Goal: Obtain resource: Download file/media

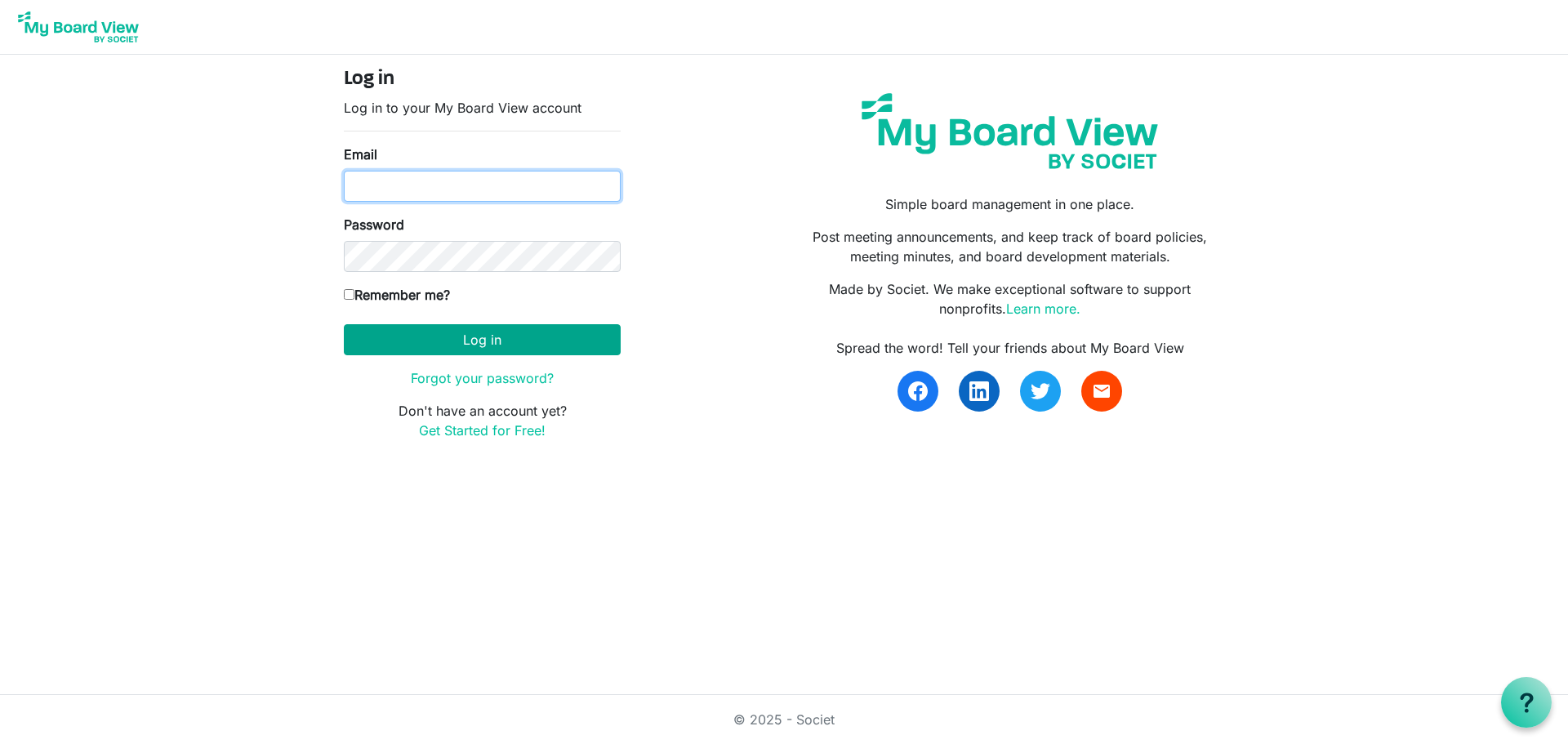
type input "[EMAIL_ADDRESS][DOMAIN_NAME]"
click at [494, 335] on button "Log in" at bounding box center [482, 340] width 277 height 31
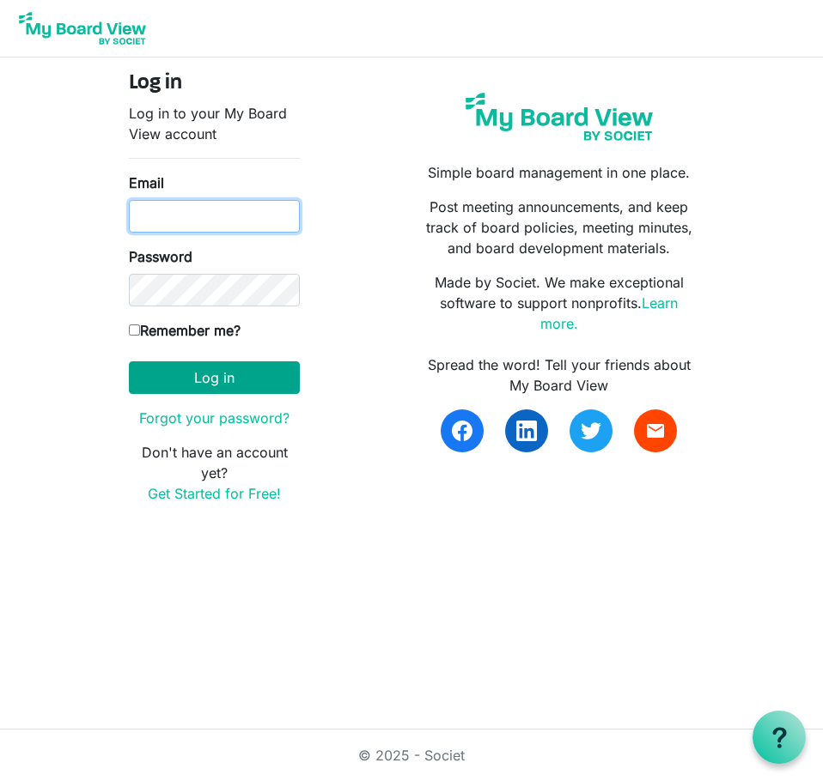
type input "plt@idahoforests.org"
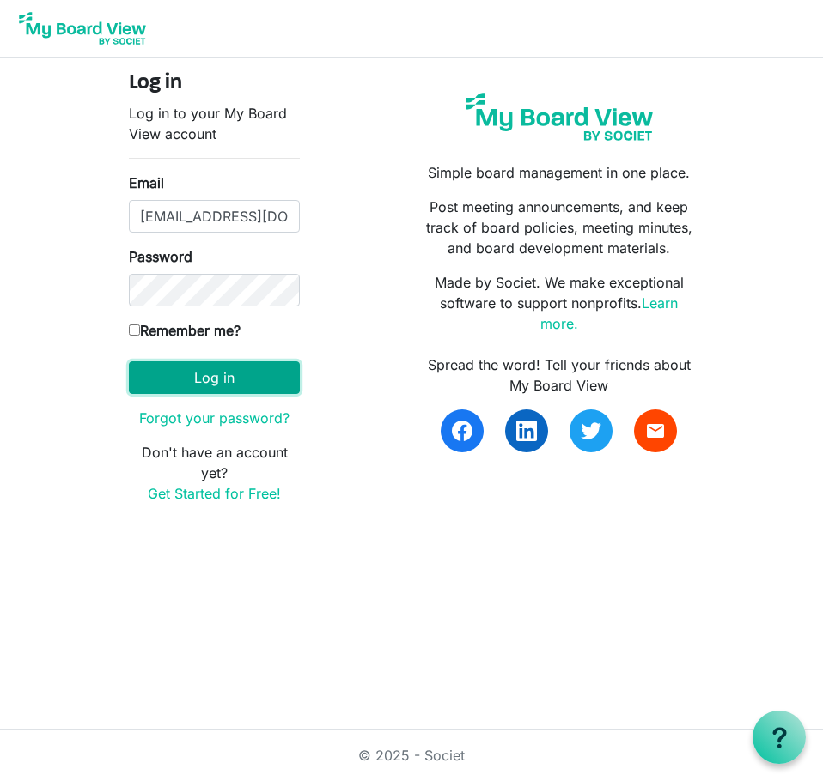
click at [186, 376] on button "Log in" at bounding box center [214, 378] width 171 height 33
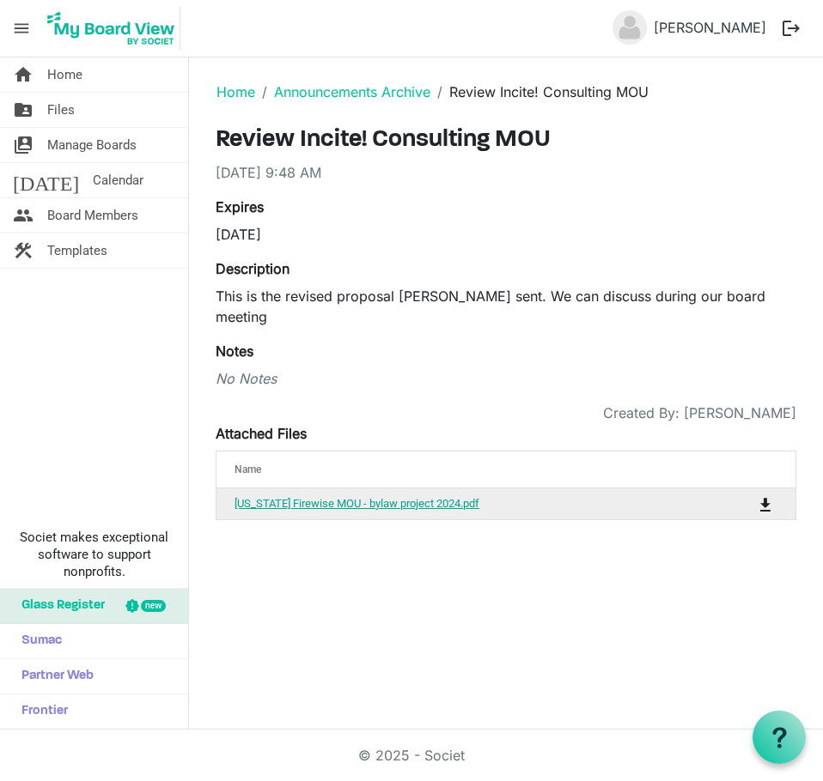
click at [331, 497] on link "[US_STATE] Firewise MOU - bylaw project 2024.pdf" at bounding box center [356, 503] width 245 height 13
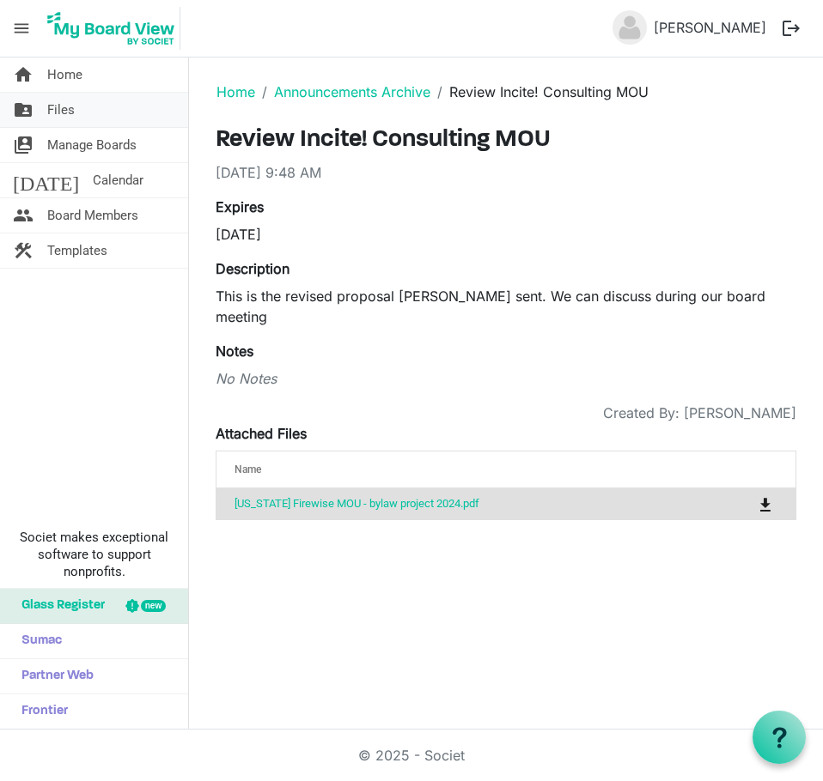
click at [53, 112] on span "Files" at bounding box center [60, 110] width 27 height 34
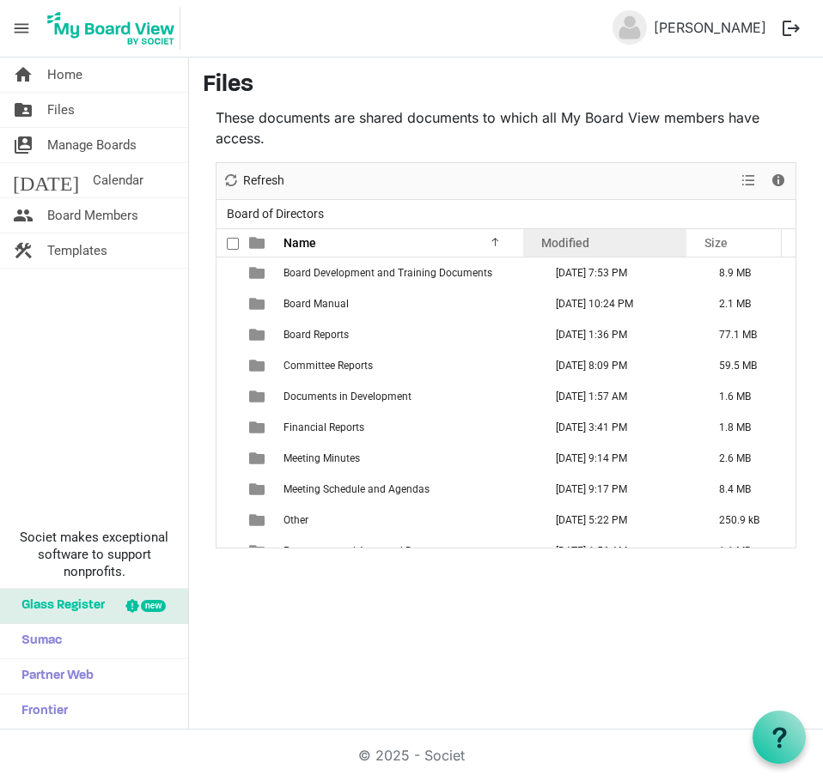
click at [576, 241] on span "Modified" at bounding box center [565, 243] width 48 height 14
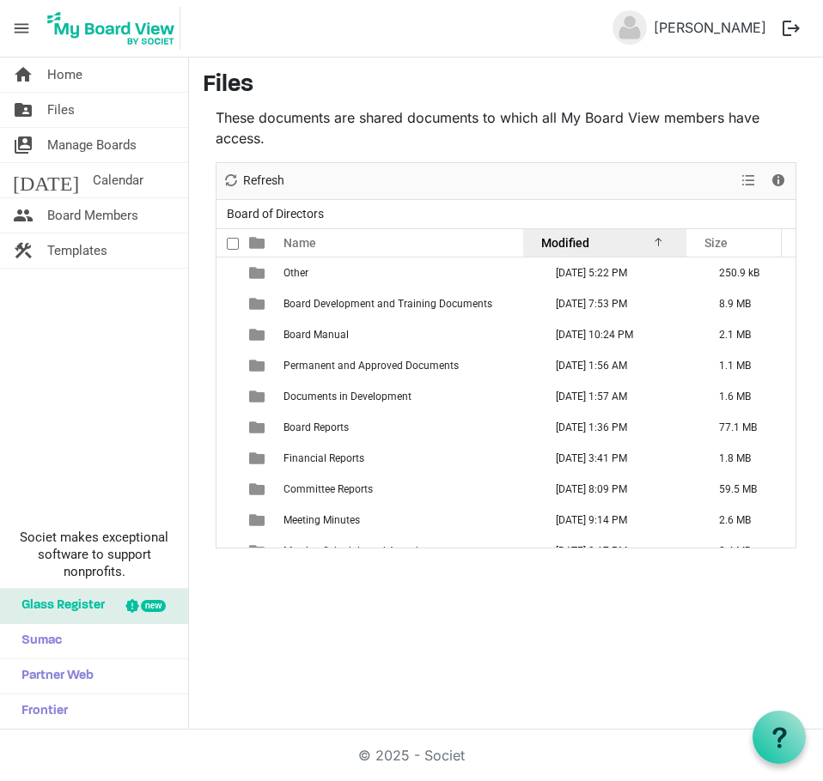
click at [576, 241] on span "Modified" at bounding box center [565, 243] width 48 height 14
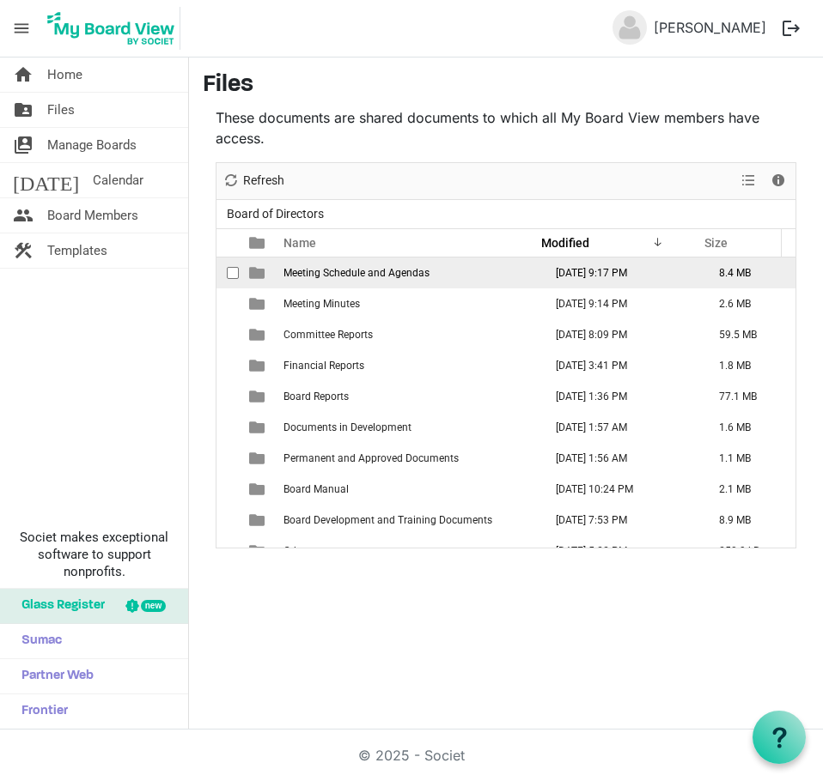
click at [547, 286] on td "September 08, 2025 9:17 PM" at bounding box center [619, 273] width 163 height 31
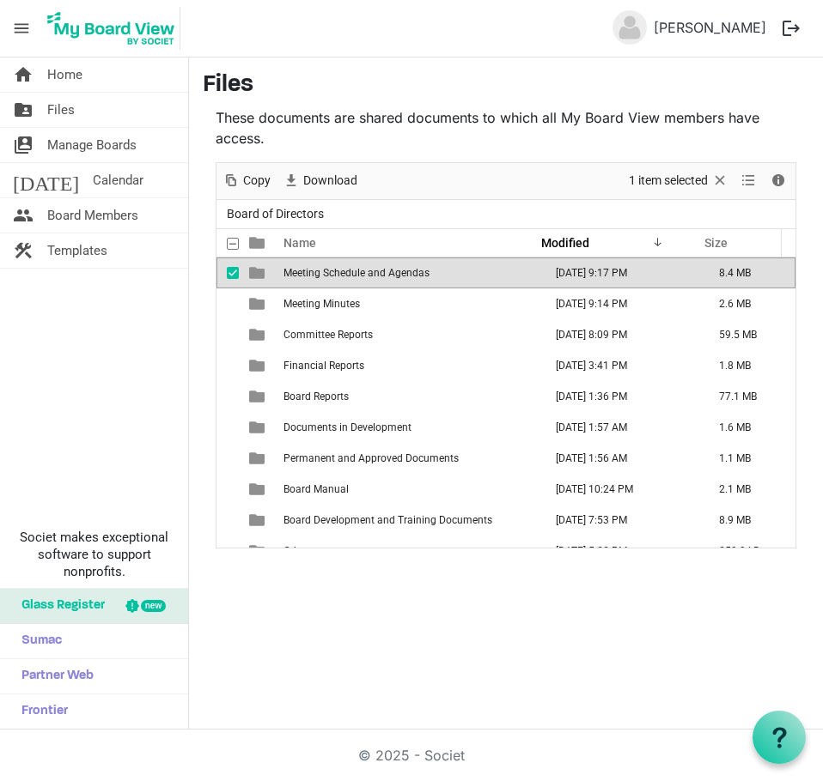
click at [544, 286] on td "[DATE] 9:17 PM" at bounding box center [619, 273] width 163 height 31
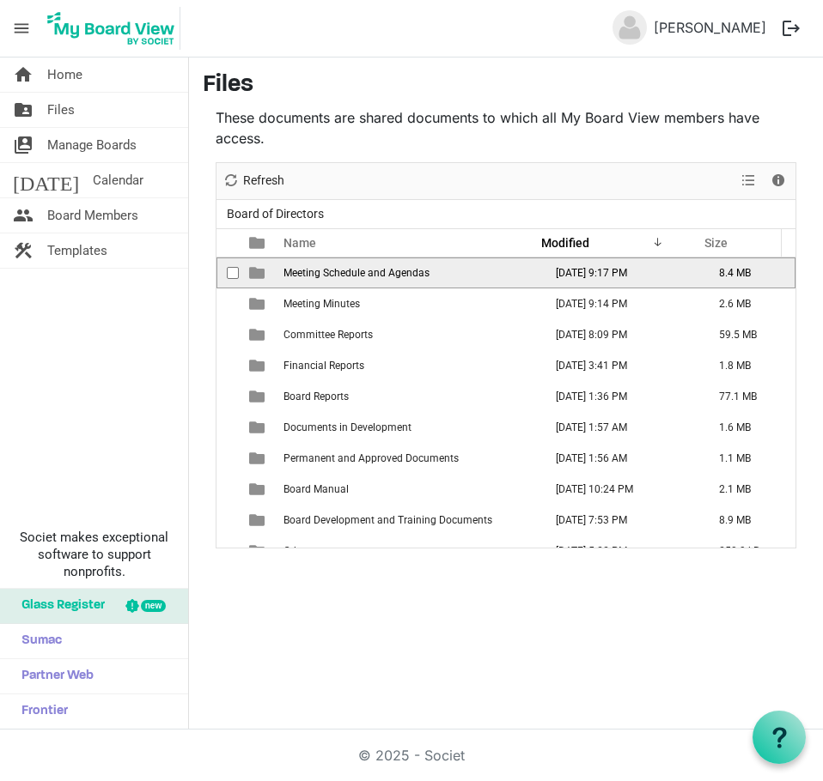
click at [414, 282] on td "Meeting Schedule and Agendas" at bounding box center [407, 273] width 259 height 31
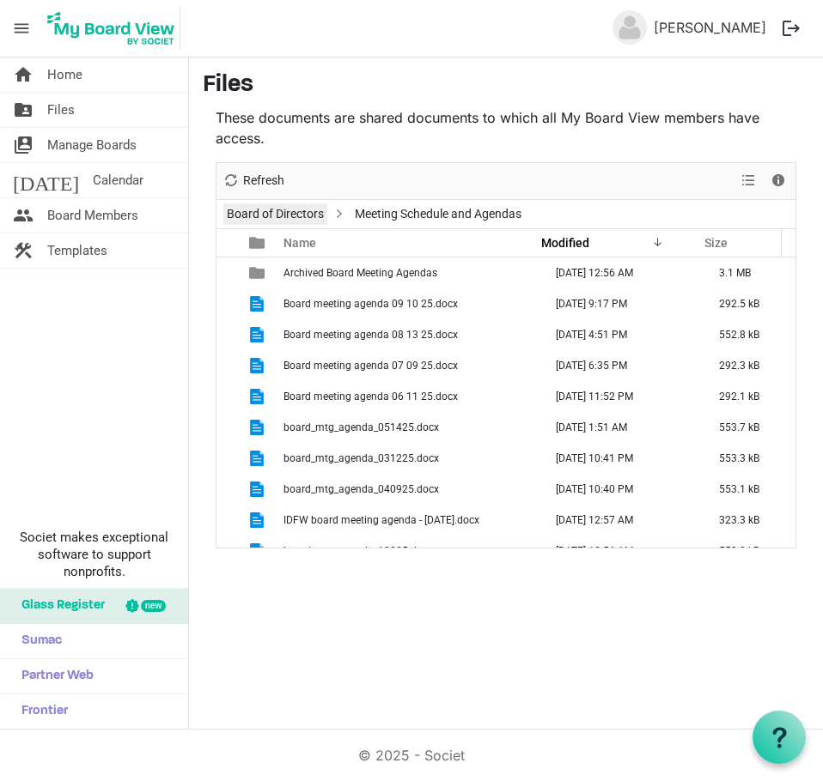
click at [288, 218] on link "Board of Directors" at bounding box center [275, 214] width 104 height 21
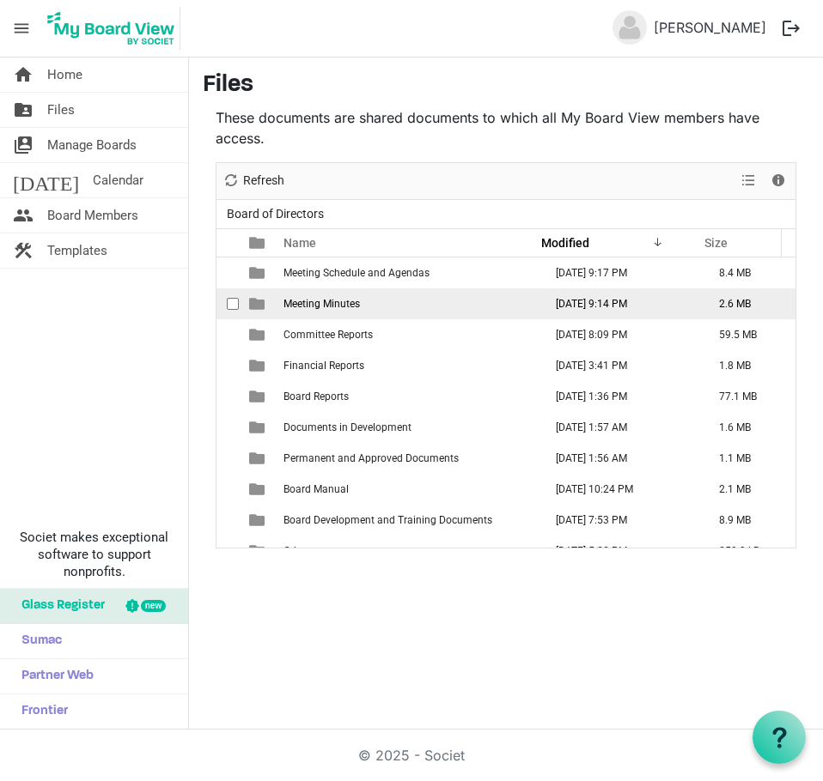
click at [349, 305] on span "Meeting Minutes" at bounding box center [321, 304] width 76 height 12
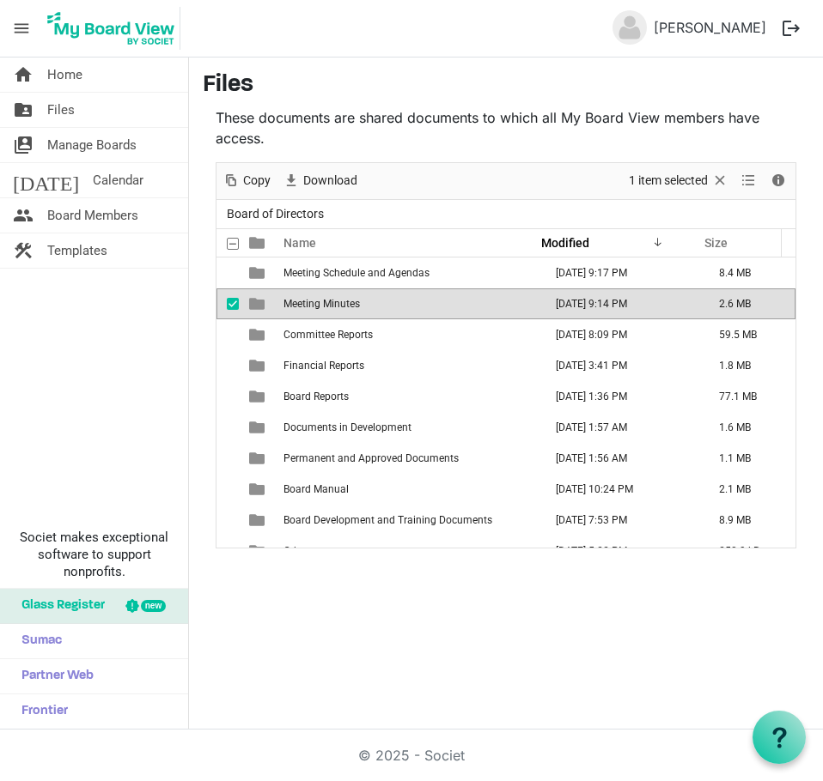
click at [349, 305] on span "Meeting Minutes" at bounding box center [321, 304] width 76 height 12
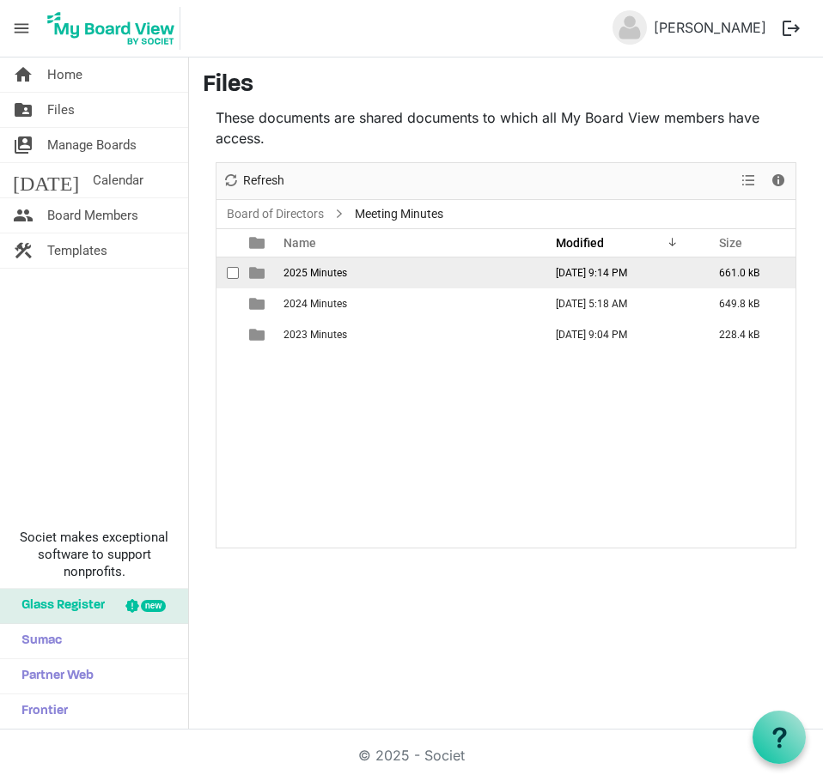
click at [330, 275] on span "2025 Minutes" at bounding box center [315, 273] width 64 height 12
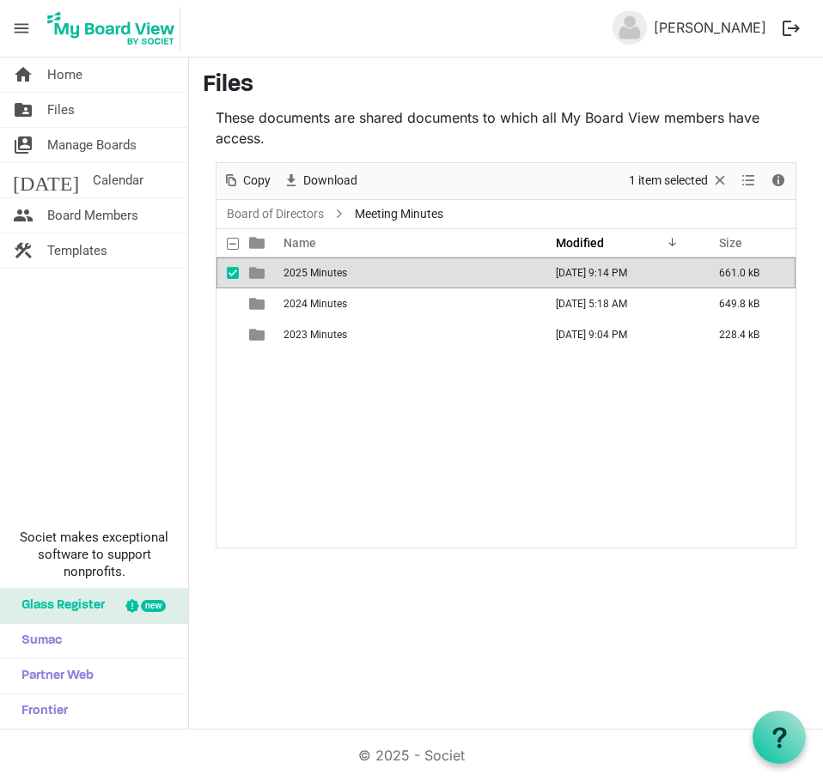
click at [330, 275] on span "2025 Minutes" at bounding box center [315, 273] width 64 height 12
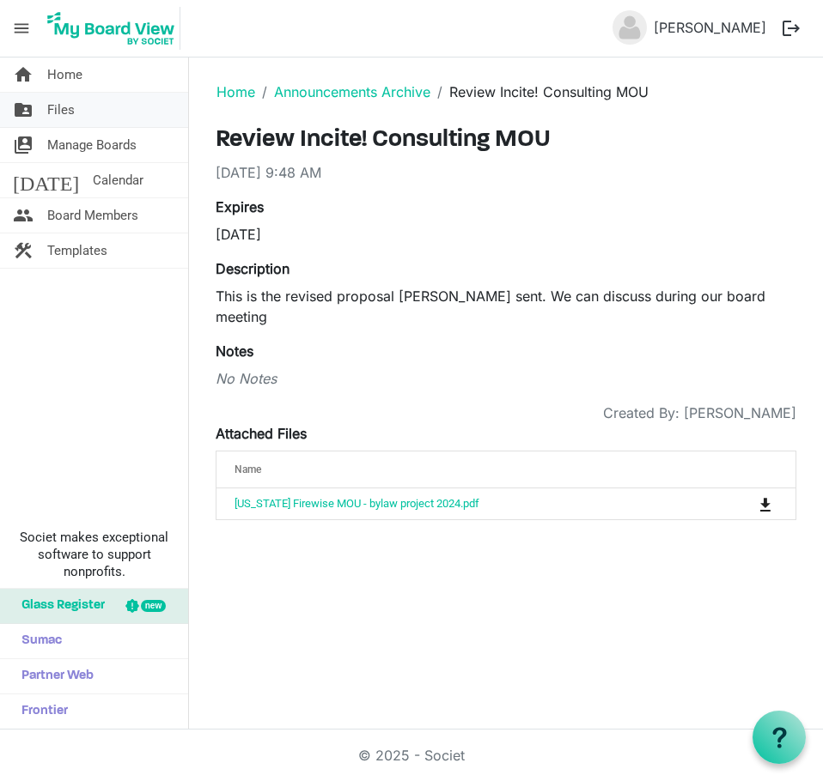
click at [89, 120] on link "folder_shared Files" at bounding box center [94, 110] width 188 height 34
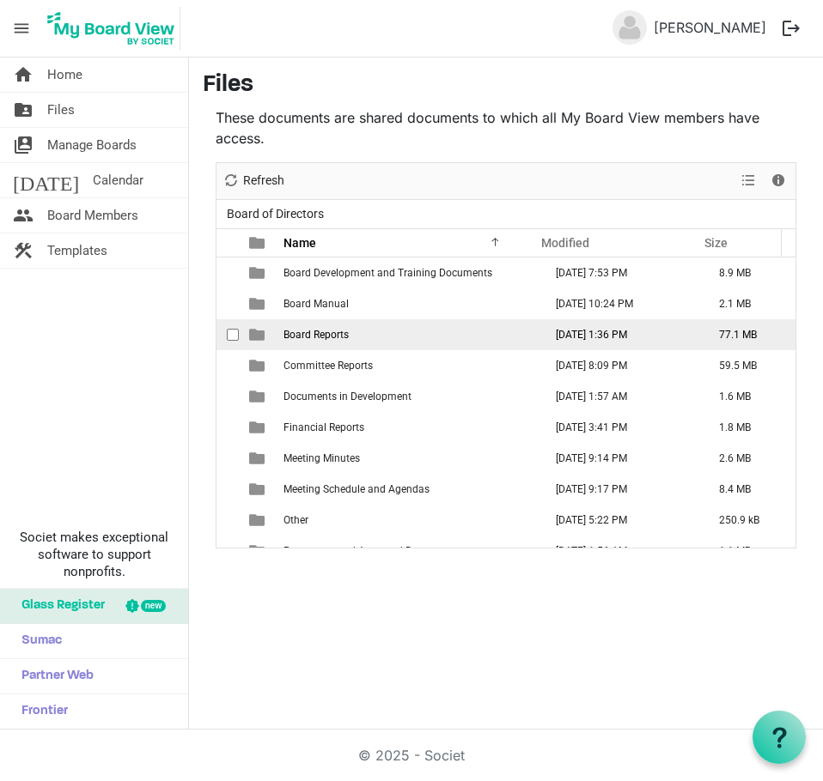
click at [357, 334] on td "Board Reports" at bounding box center [407, 334] width 259 height 31
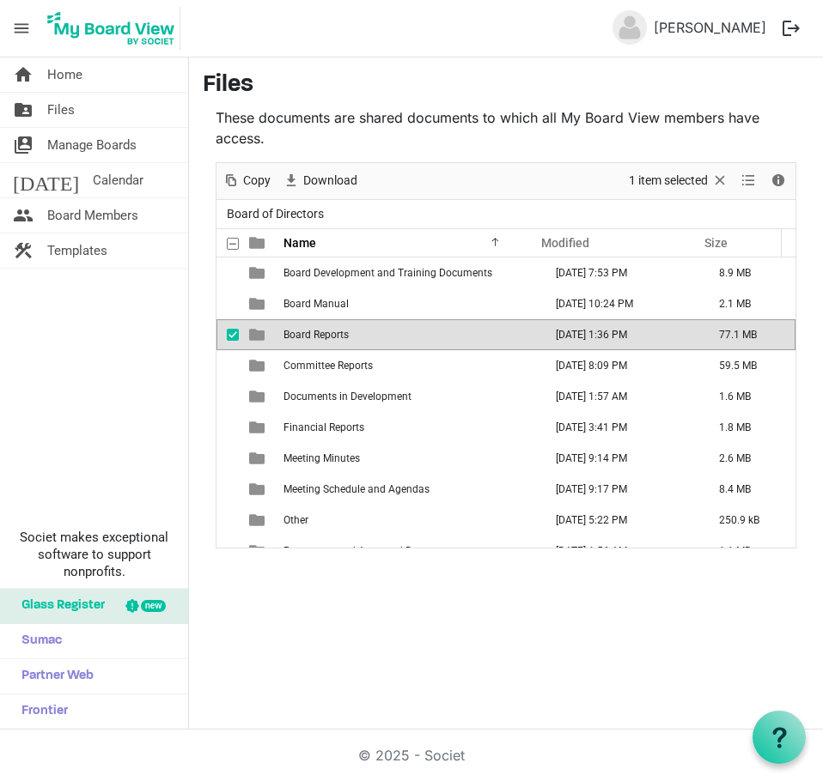
click at [357, 334] on td "Board Reports" at bounding box center [407, 334] width 259 height 31
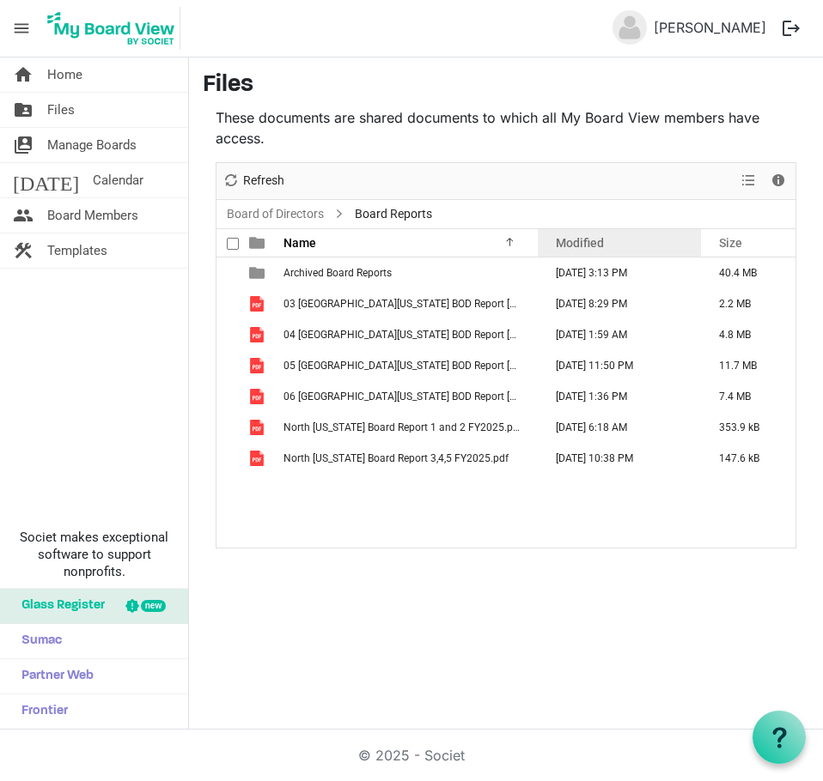
click at [590, 243] on span "Modified" at bounding box center [580, 243] width 48 height 14
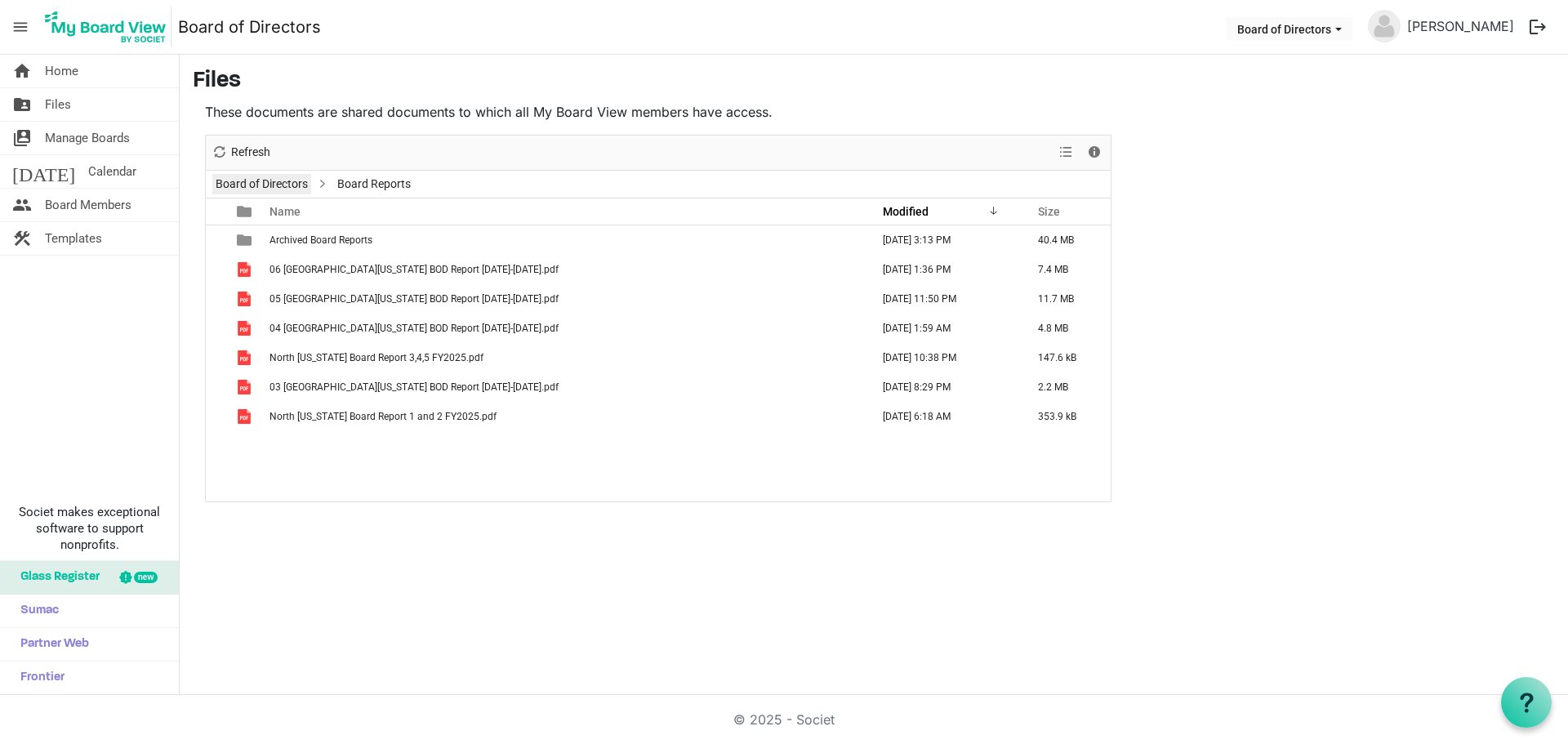
click at [278, 194] on link "Board of Directors" at bounding box center [261, 184] width 99 height 20
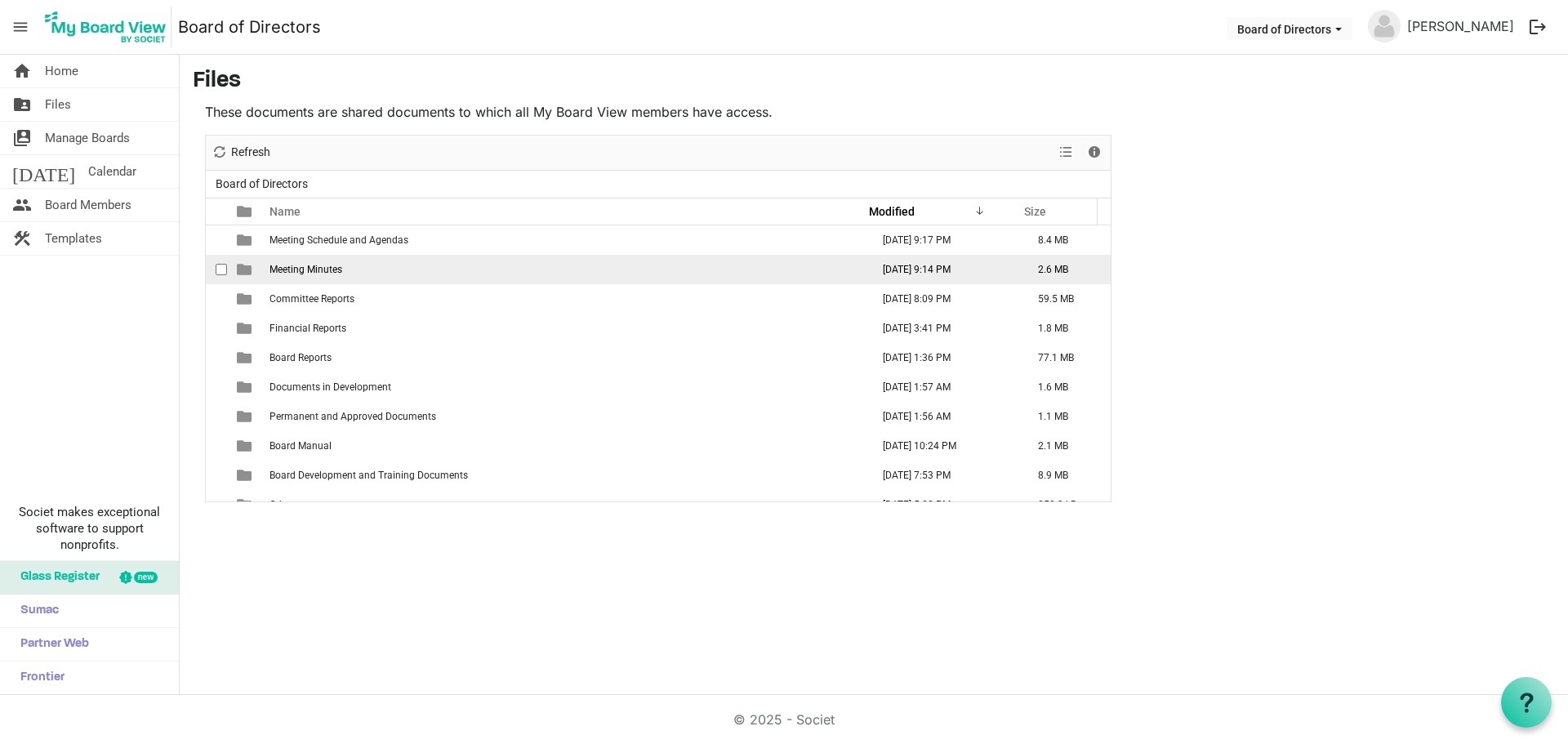
click at [323, 281] on td "Meeting Minutes" at bounding box center [565, 269] width 601 height 29
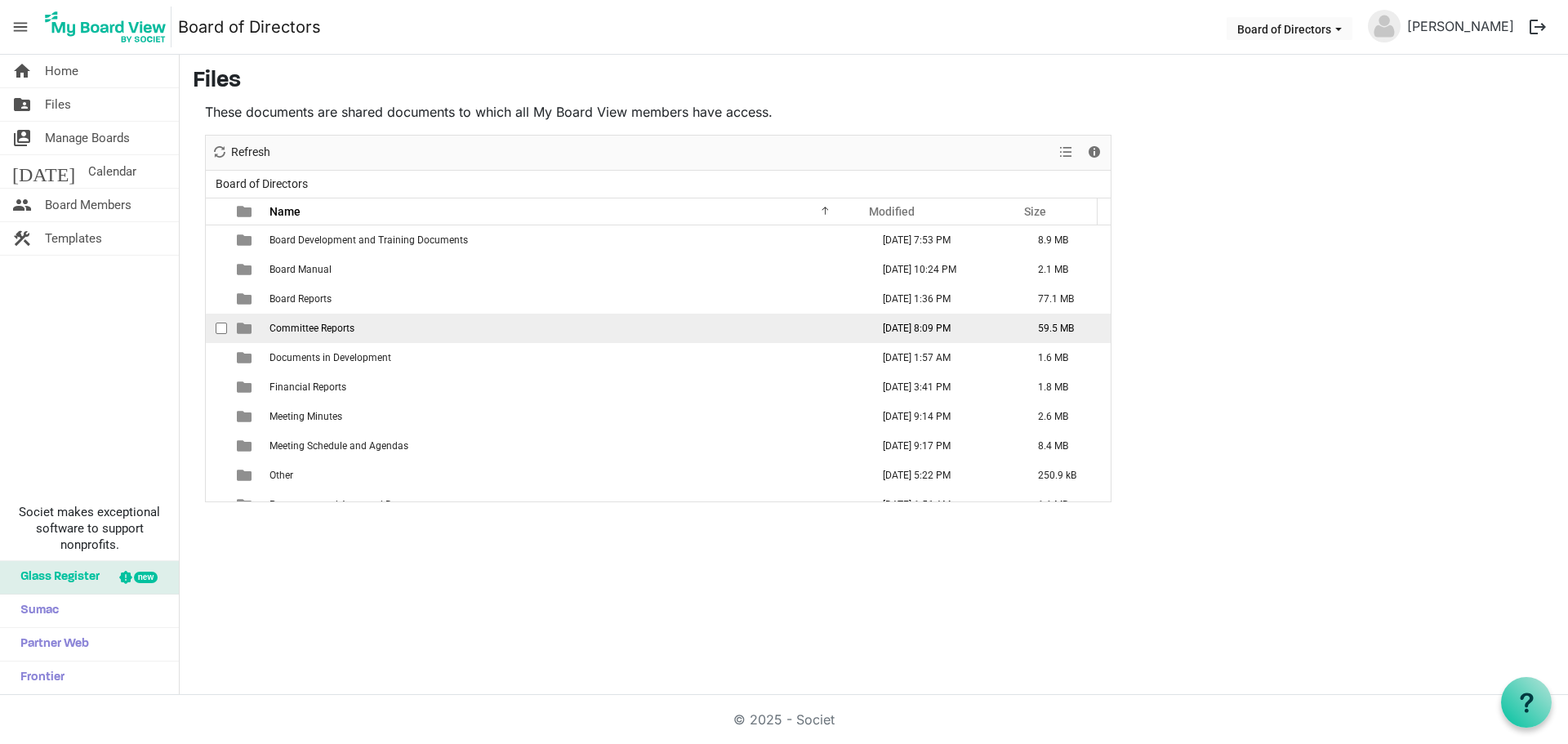
click at [349, 329] on span "Committee Reports" at bounding box center [311, 328] width 85 height 11
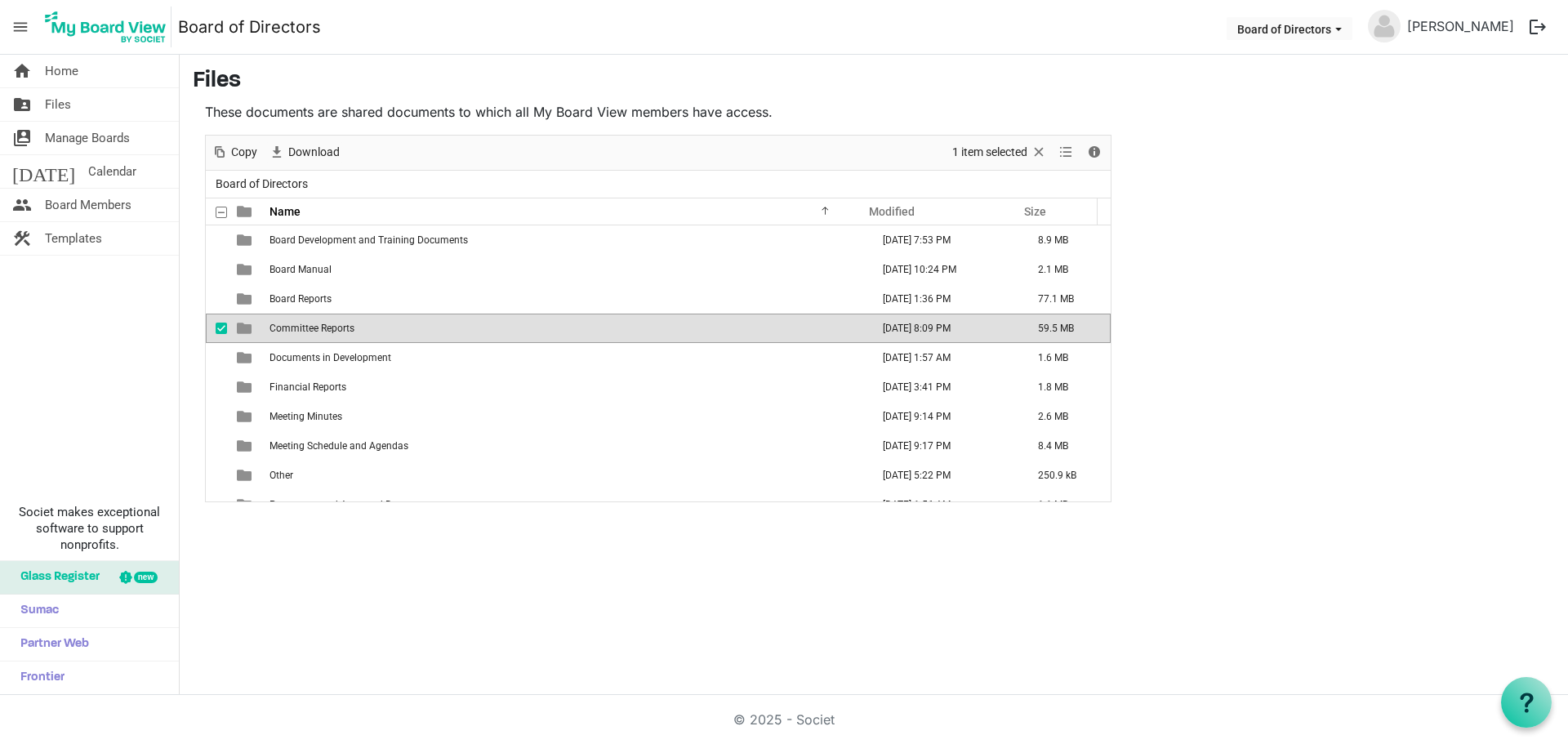
click at [349, 329] on span "Committee Reports" at bounding box center [311, 328] width 85 height 11
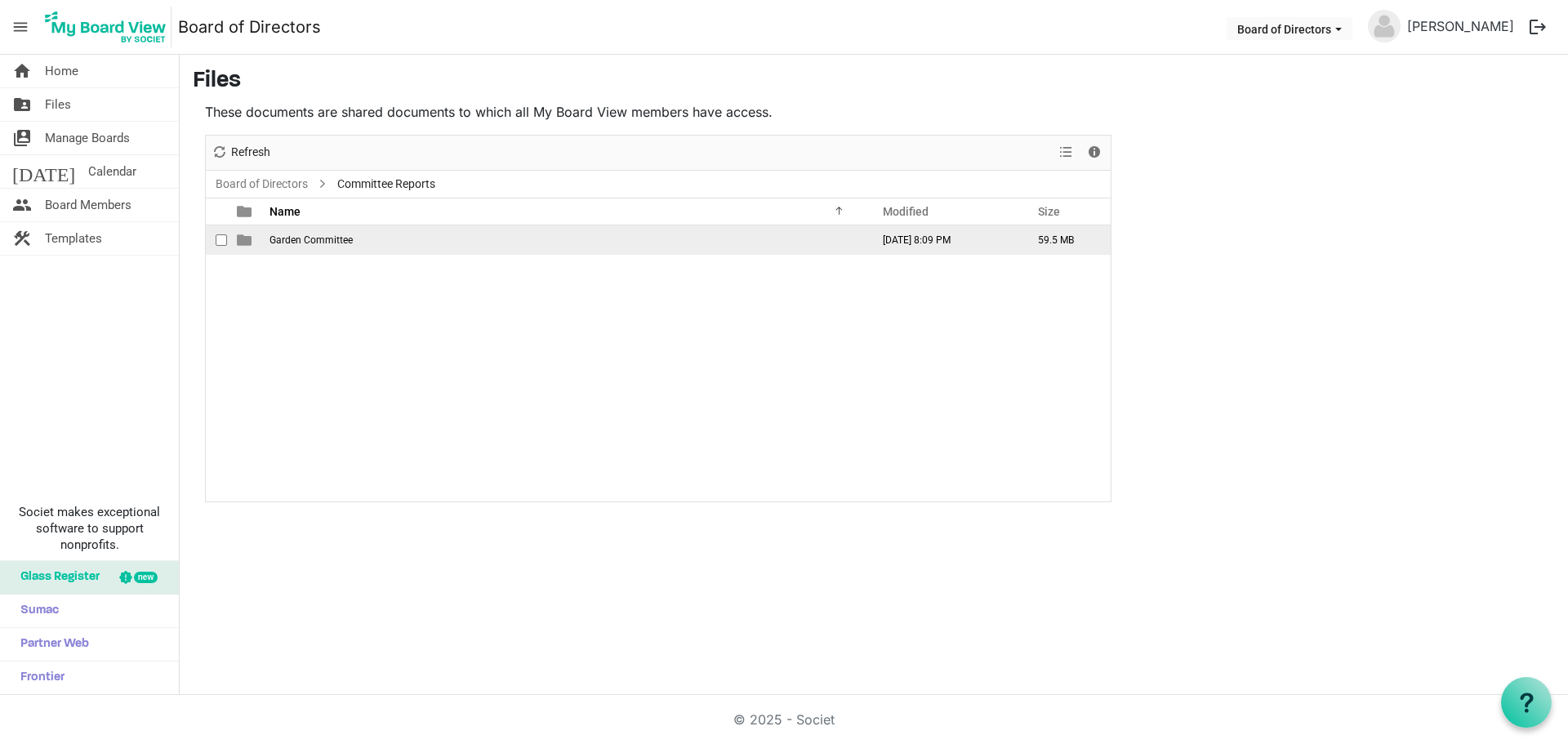
click at [298, 242] on span "Garden Committee" at bounding box center [311, 240] width 84 height 11
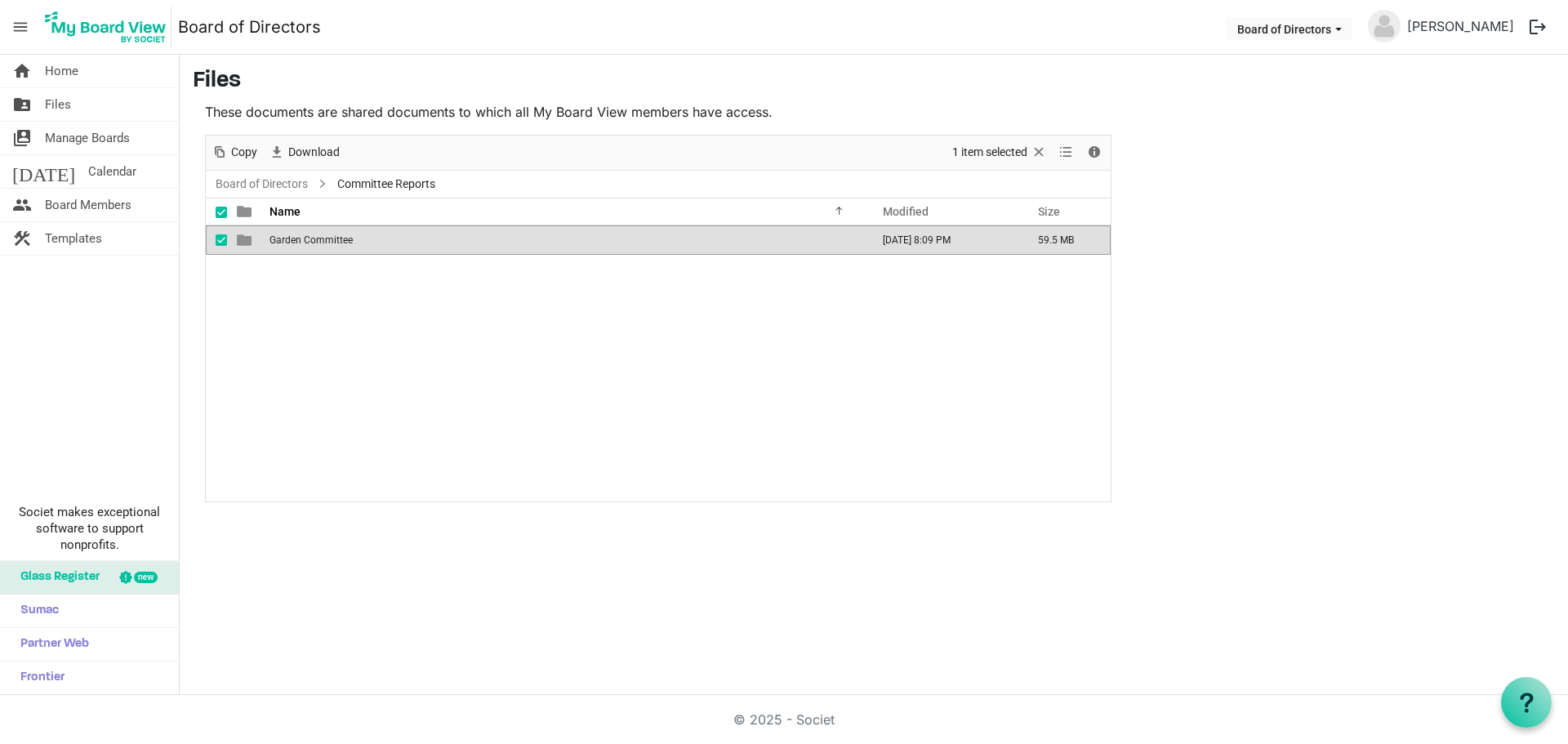
click at [298, 242] on span "Garden Committee" at bounding box center [311, 240] width 84 height 11
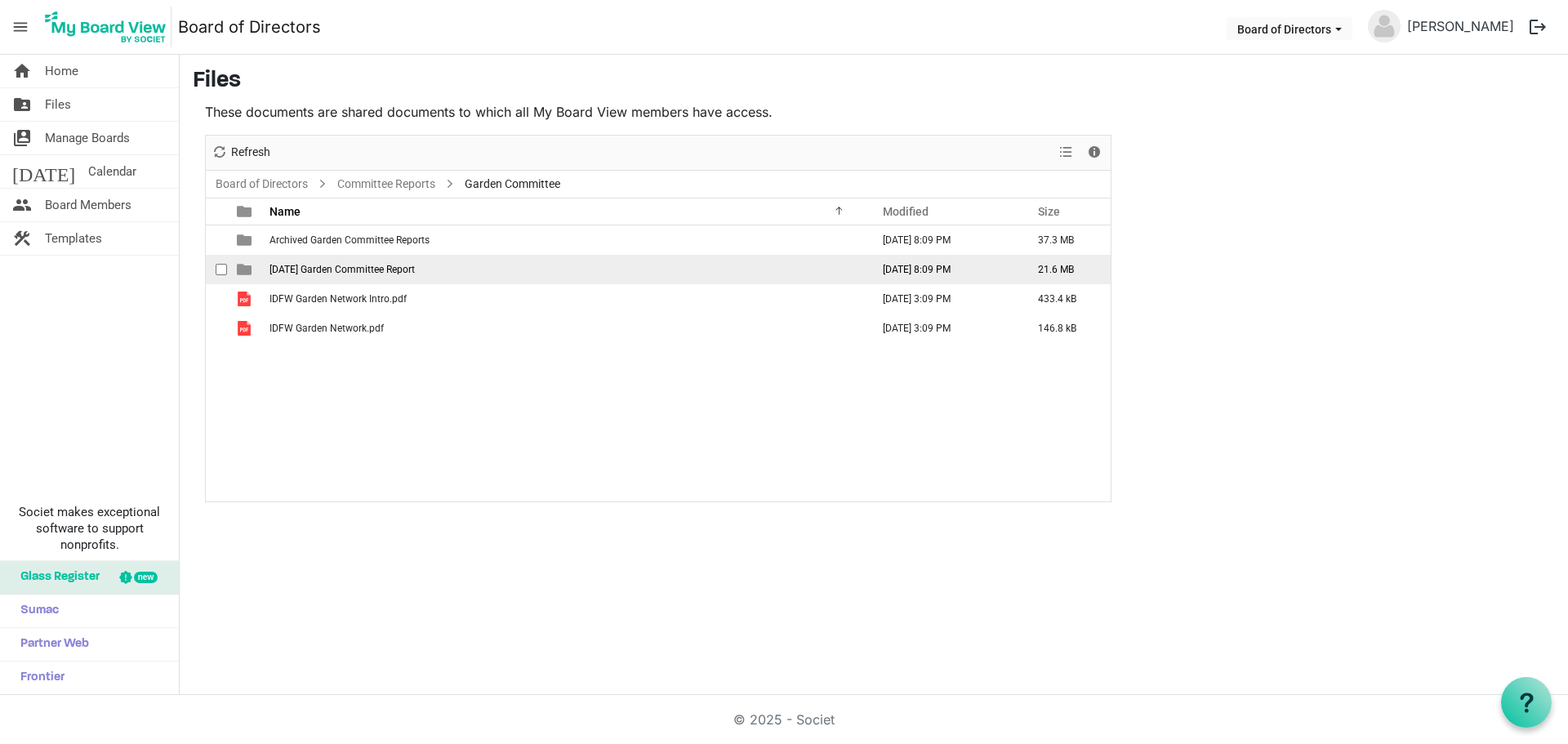
click at [298, 264] on span "[DATE] Garden Committee Report" at bounding box center [341, 269] width 145 height 11
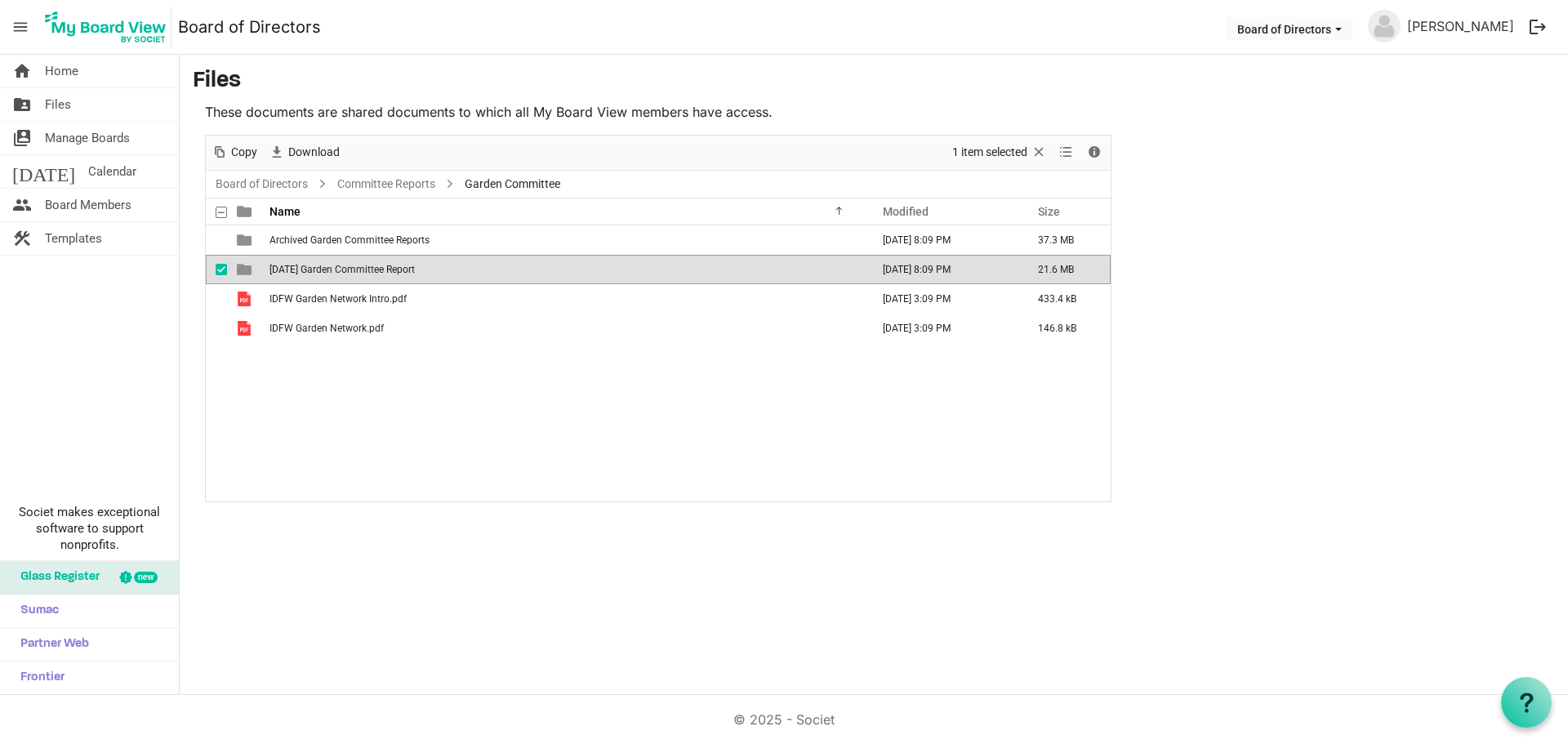
click at [298, 264] on span "[DATE] Garden Committee Report" at bounding box center [341, 269] width 145 height 11
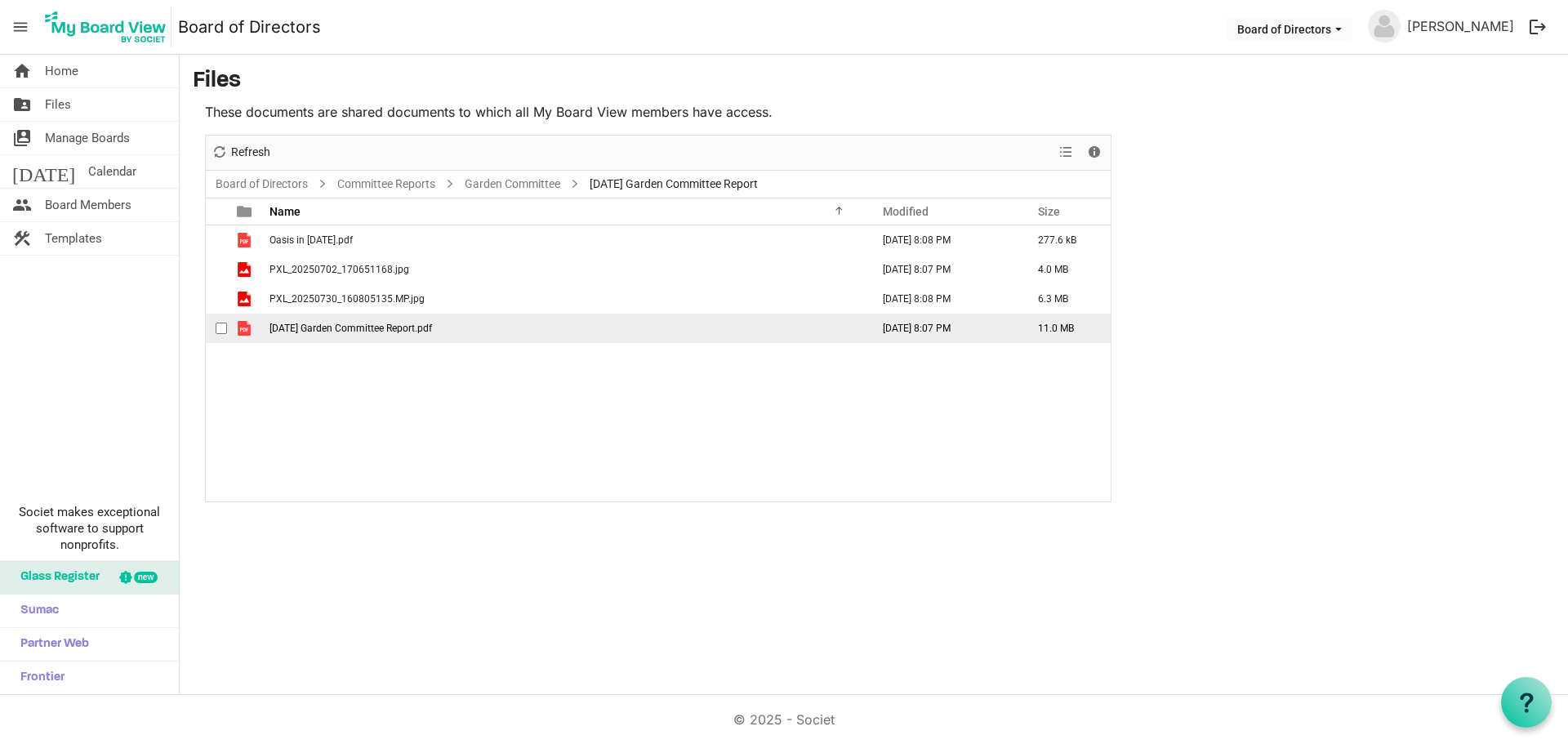
click at [306, 319] on td "[DATE] Garden Committee Report.pdf" at bounding box center [565, 328] width 601 height 29
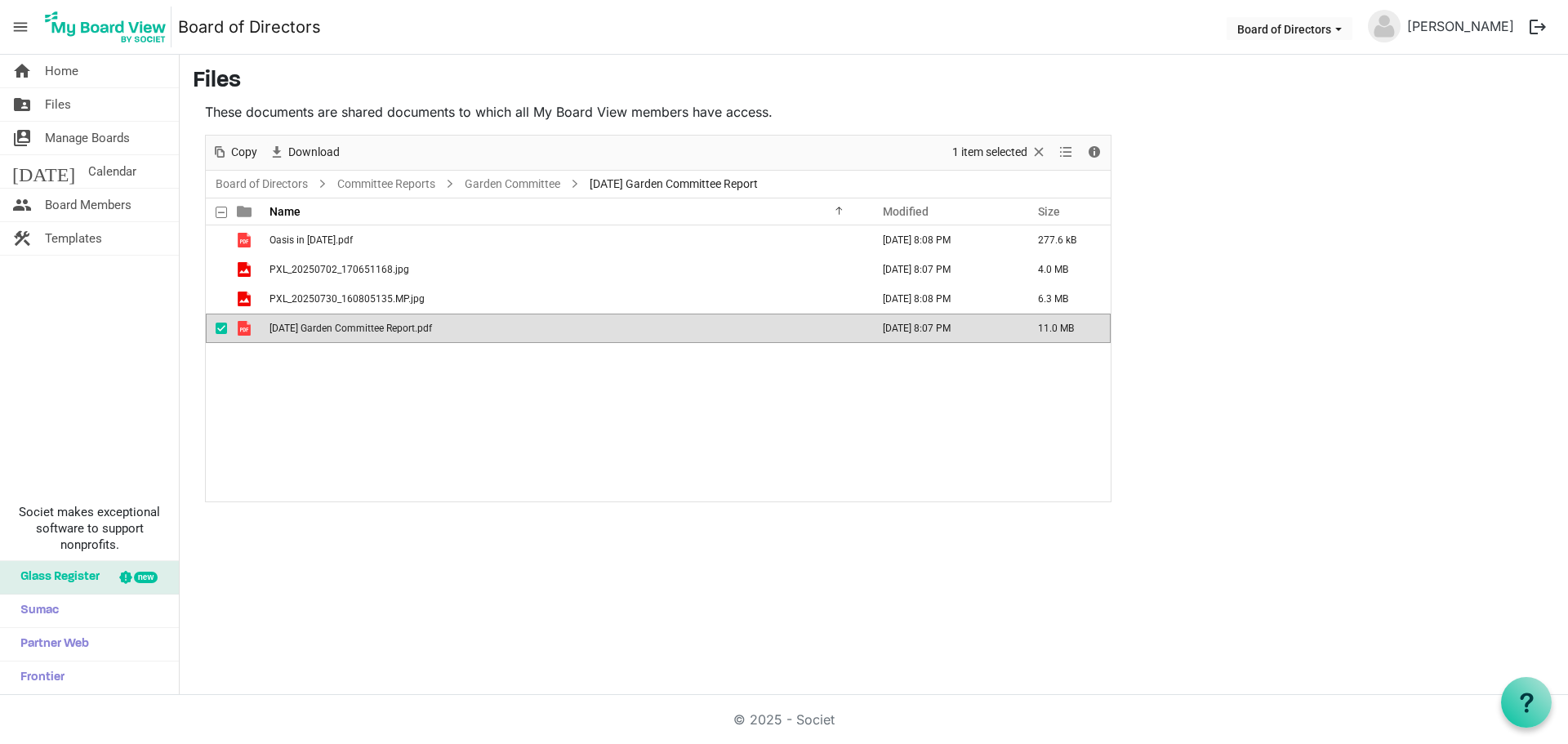
click at [306, 319] on td "[DATE] Garden Committee Report.pdf" at bounding box center [565, 328] width 601 height 29
click at [339, 290] on td "PXL_20250730_160805135.MP.jpg" at bounding box center [565, 299] width 601 height 29
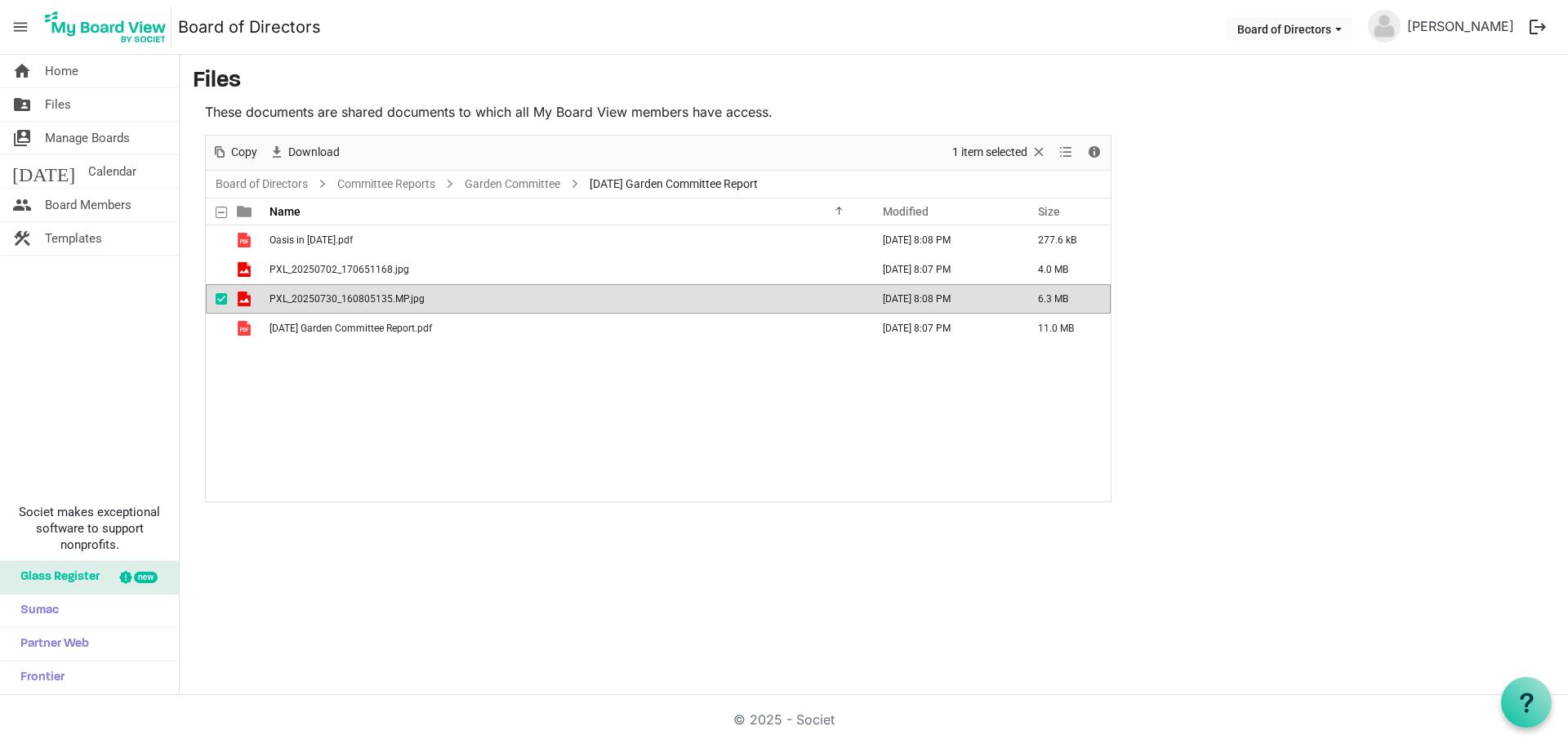
click at [339, 290] on td "PXL_20250730_160805135.MP.jpg" at bounding box center [565, 299] width 601 height 29
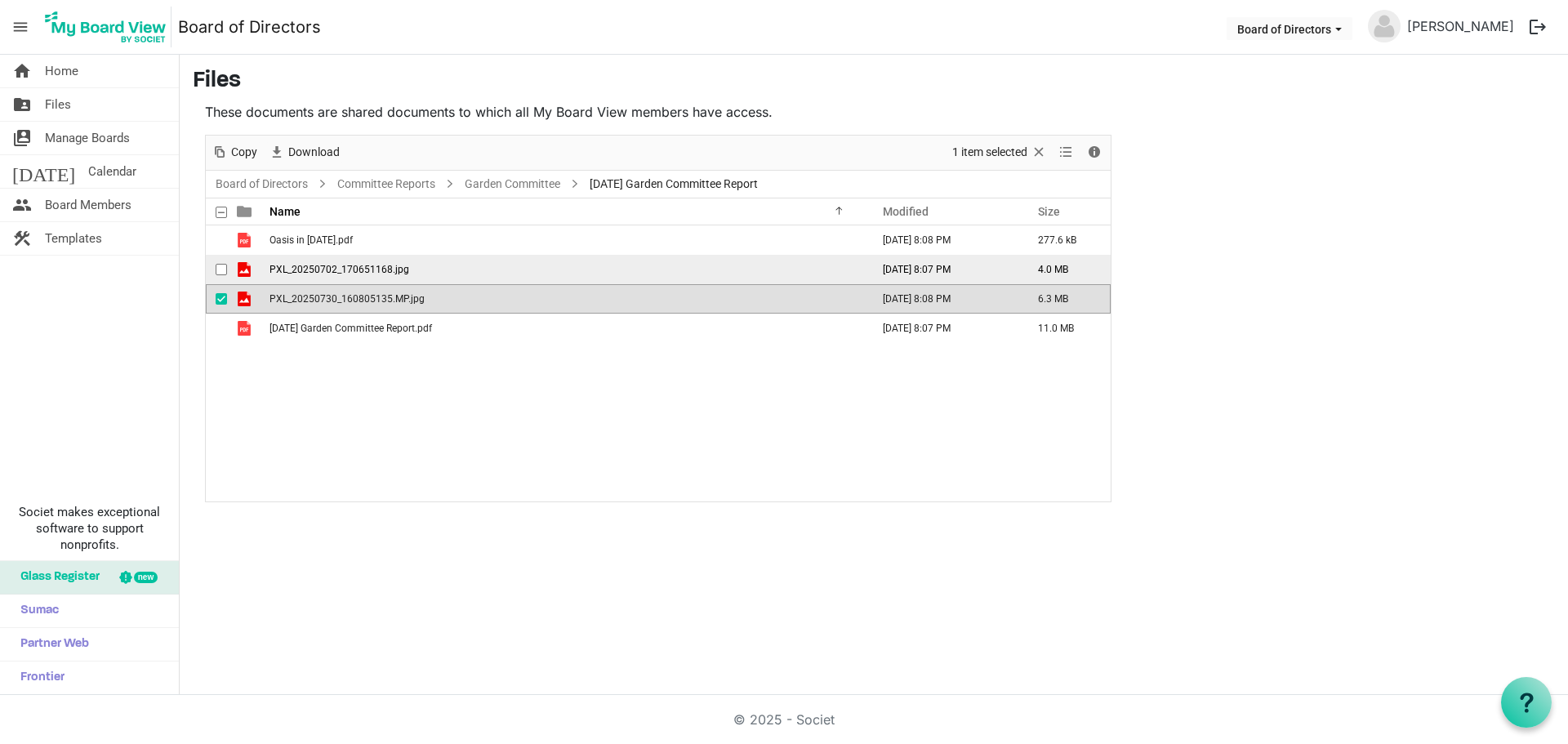
click at [329, 269] on span "PXL_20250702_170651168.jpg" at bounding box center [339, 269] width 140 height 11
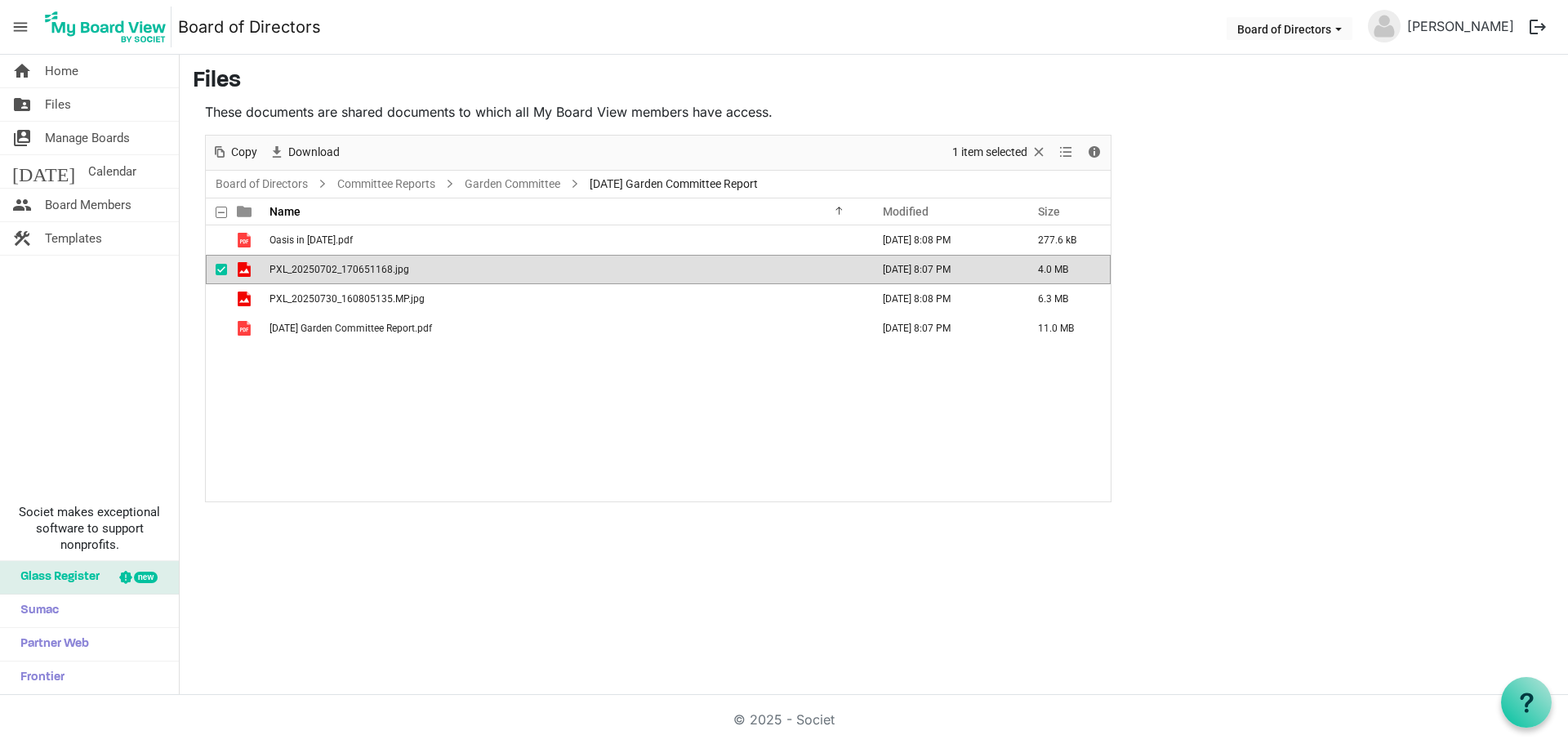
click at [329, 269] on span "PXL_20250702_170651168.jpg" at bounding box center [339, 269] width 140 height 11
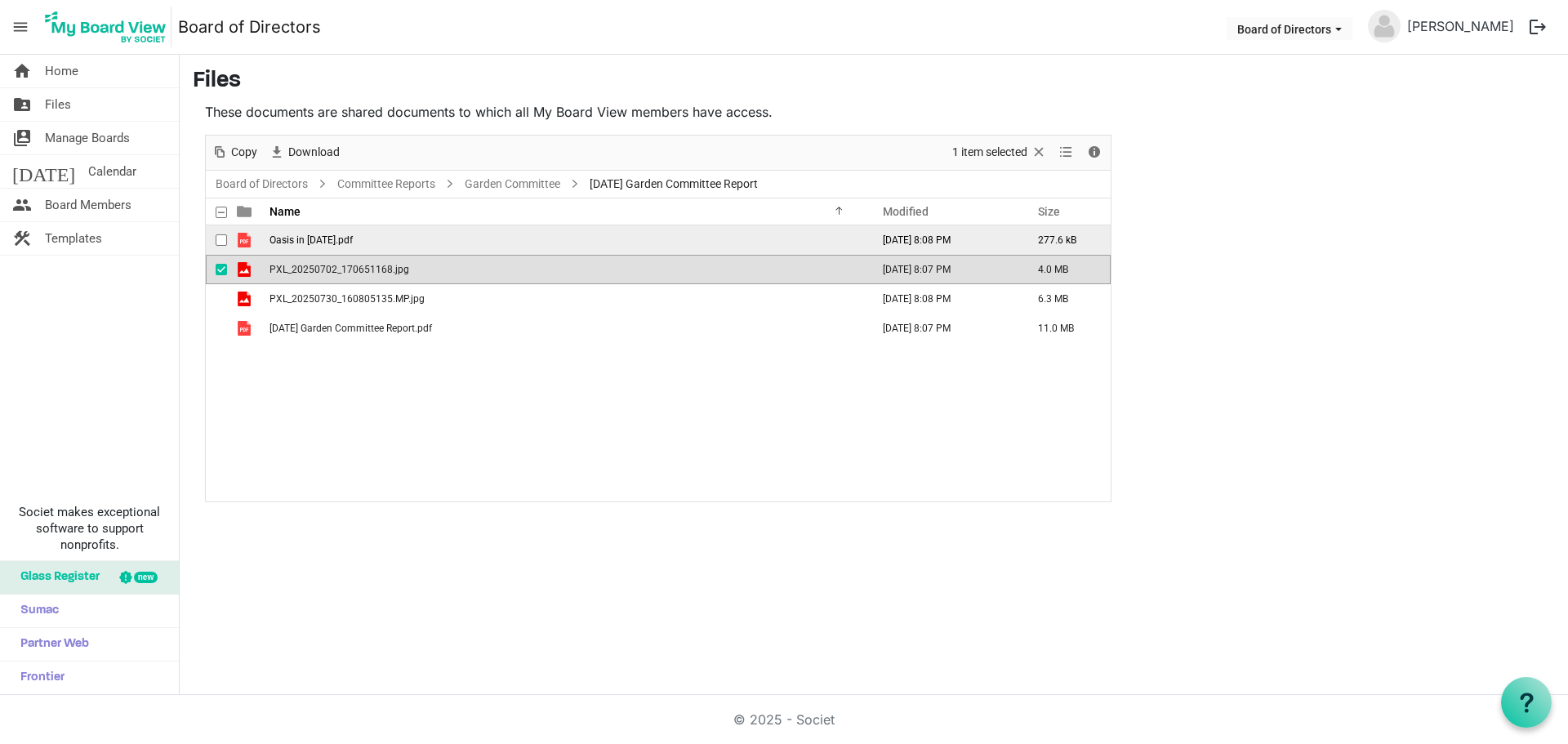
click at [331, 240] on span "Oasis in [DATE].pdf" at bounding box center [311, 240] width 84 height 11
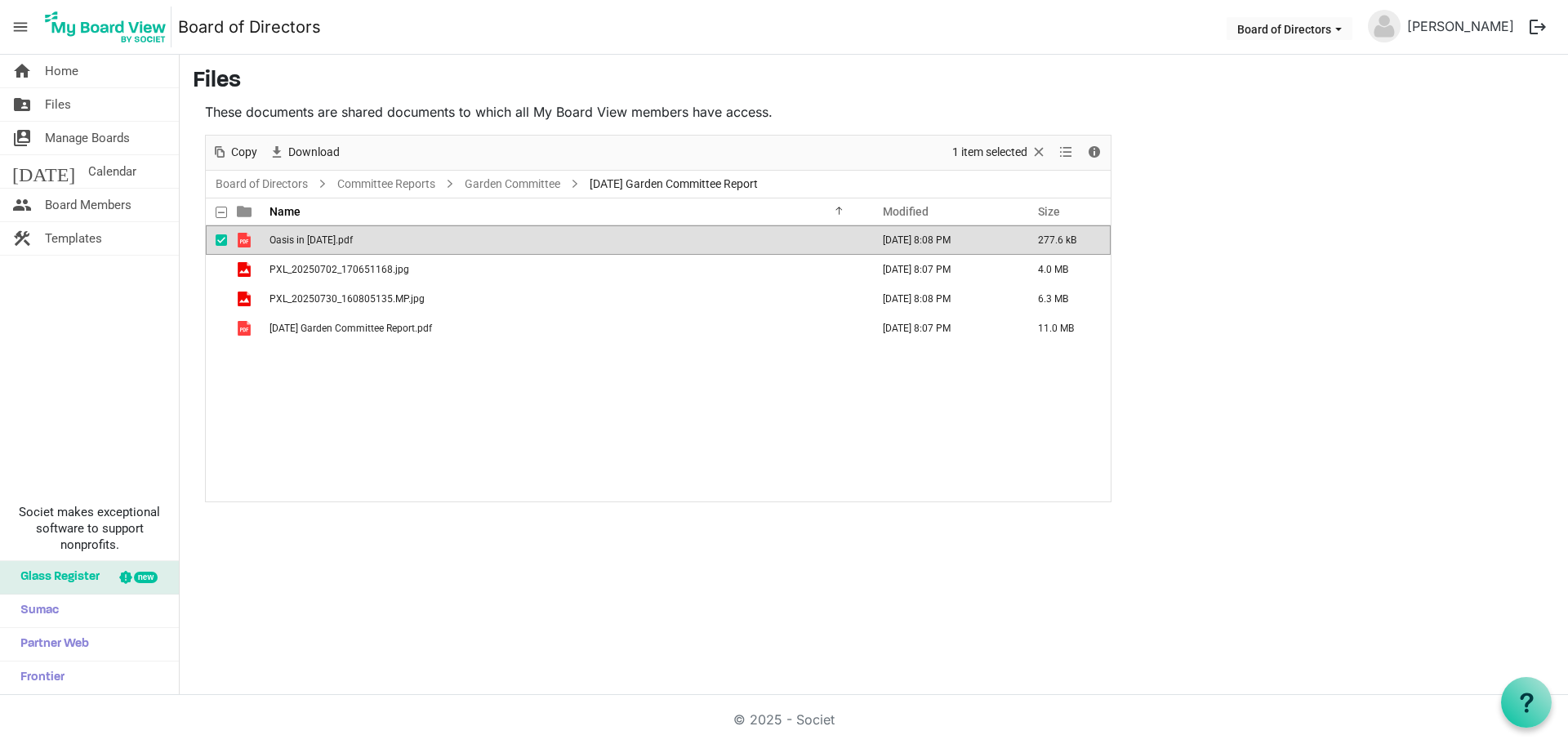
click at [331, 240] on span "Oasis in [DATE].pdf" at bounding box center [311, 240] width 84 height 11
